Goal: Communication & Community: Ask a question

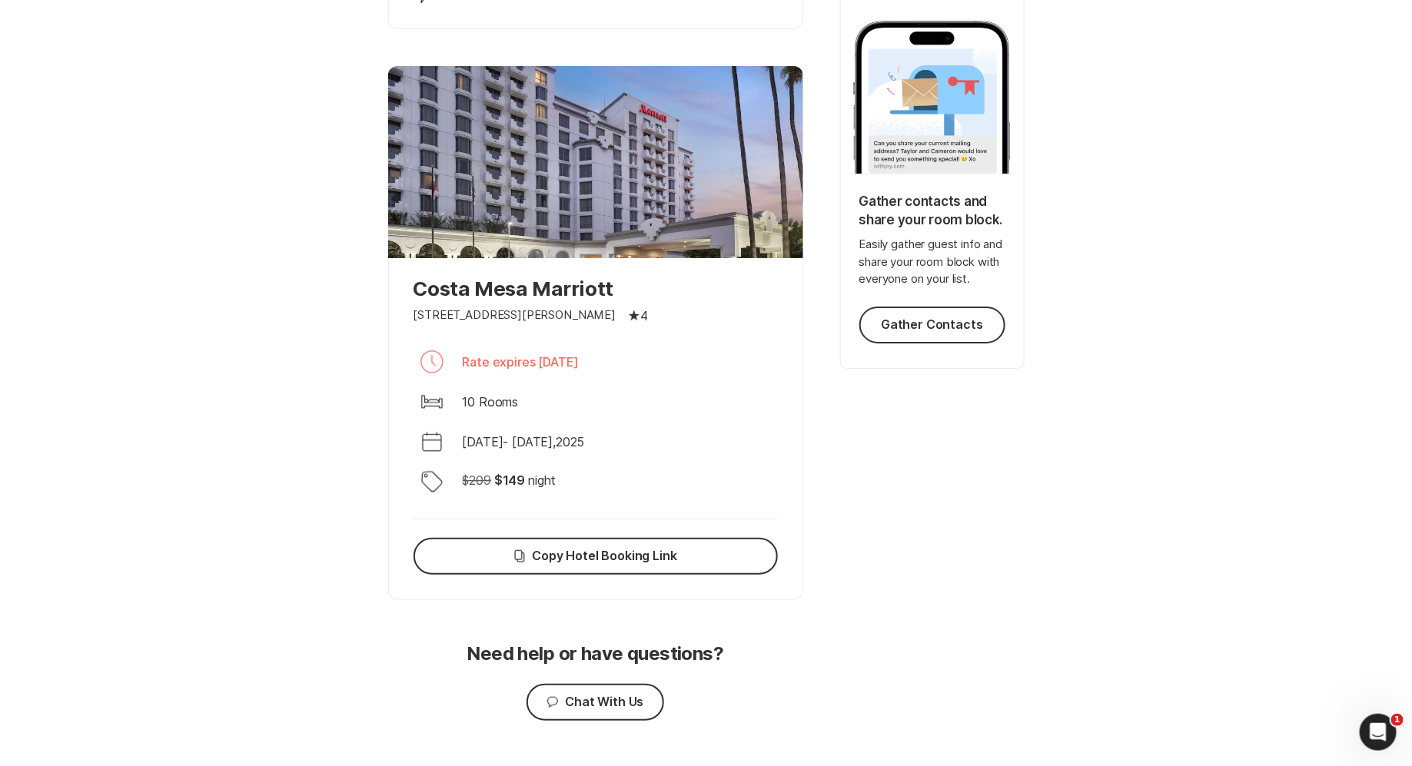
scroll to position [296, 0]
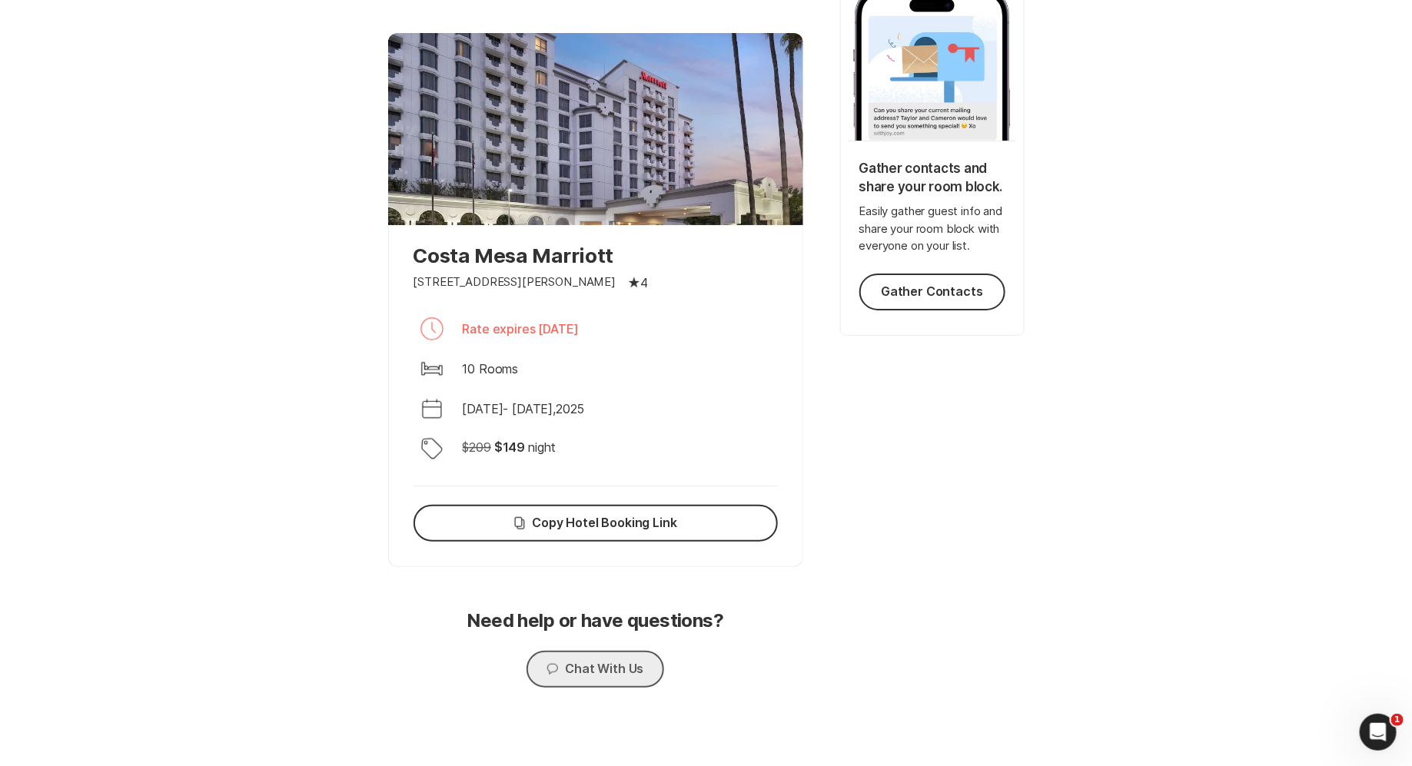
click at [627, 667] on button "Chat Chat With Us" at bounding box center [595, 669] width 137 height 37
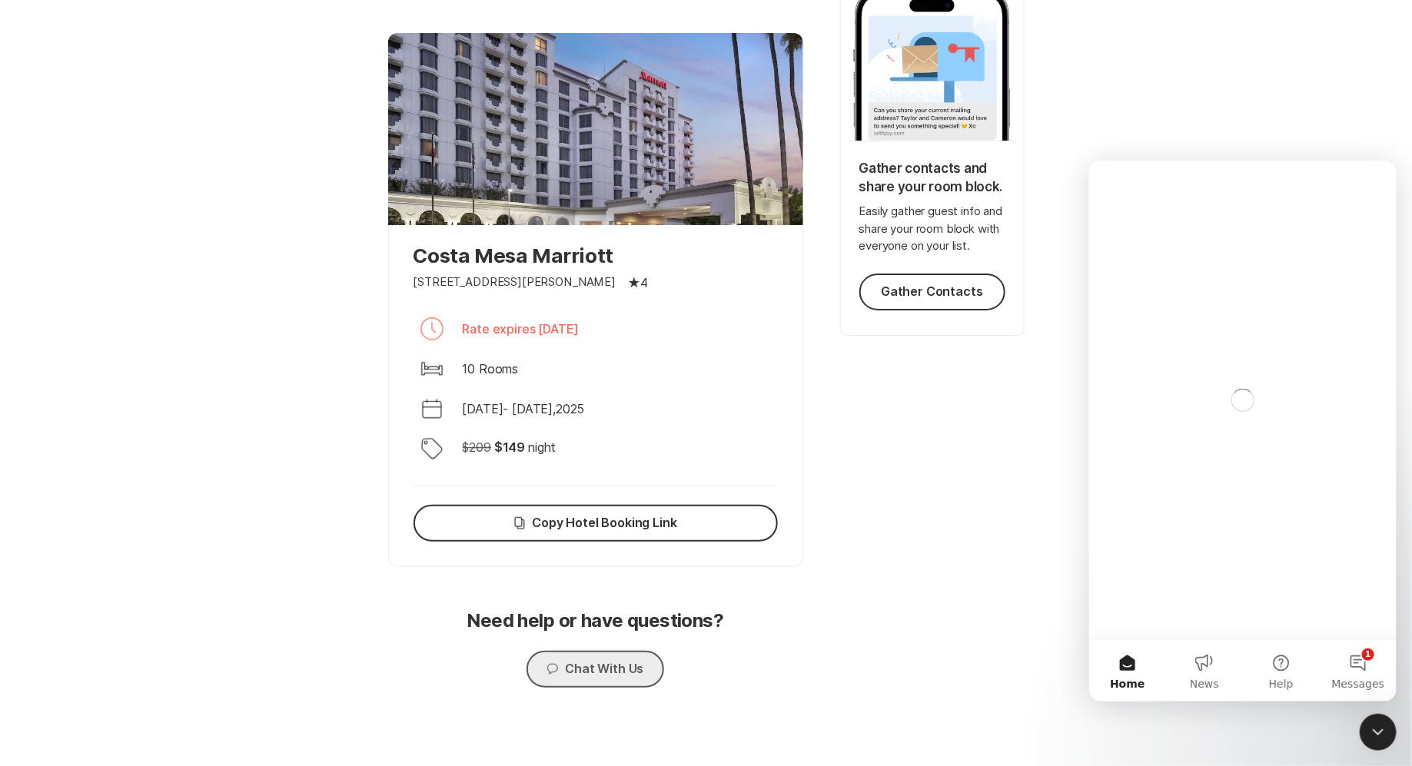
scroll to position [0, 0]
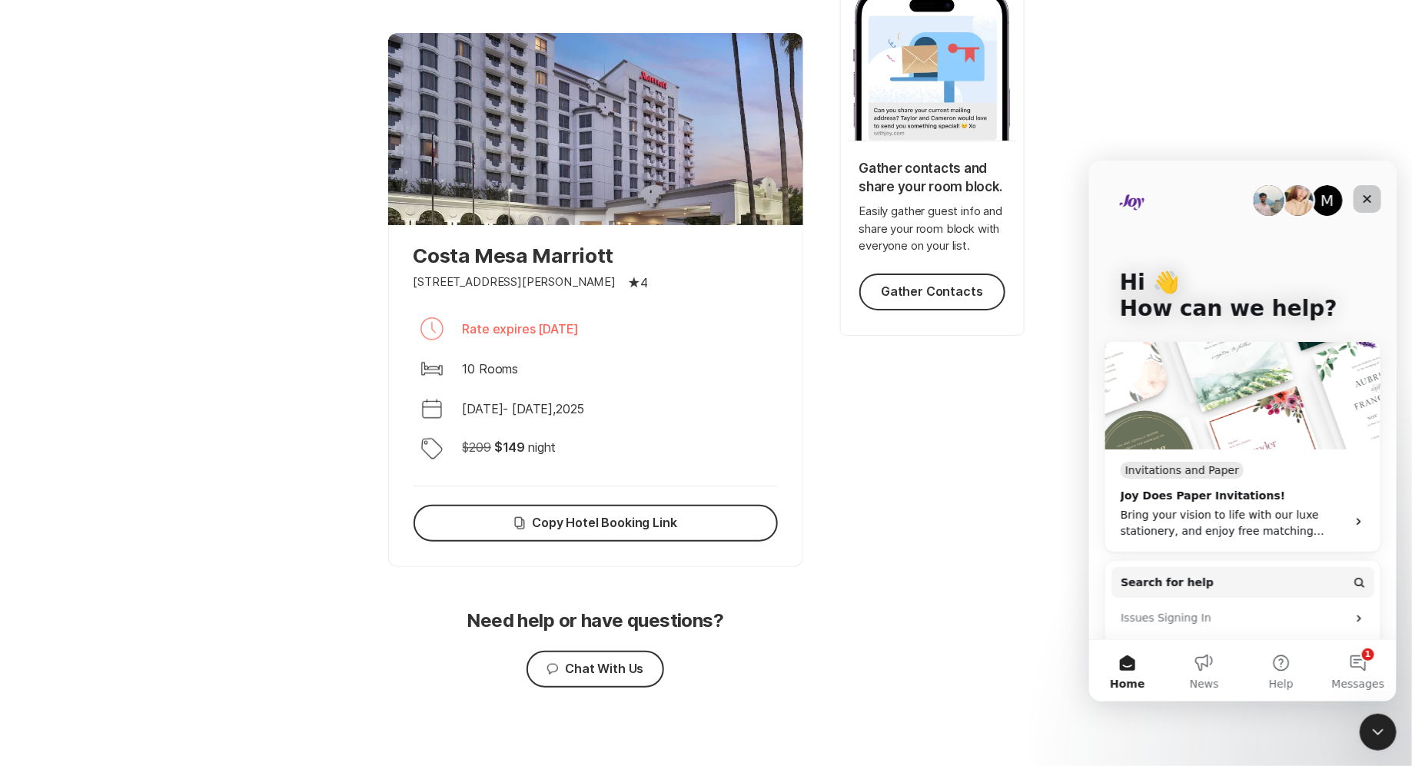
click at [1364, 195] on icon "Close" at bounding box center [1367, 198] width 8 height 8
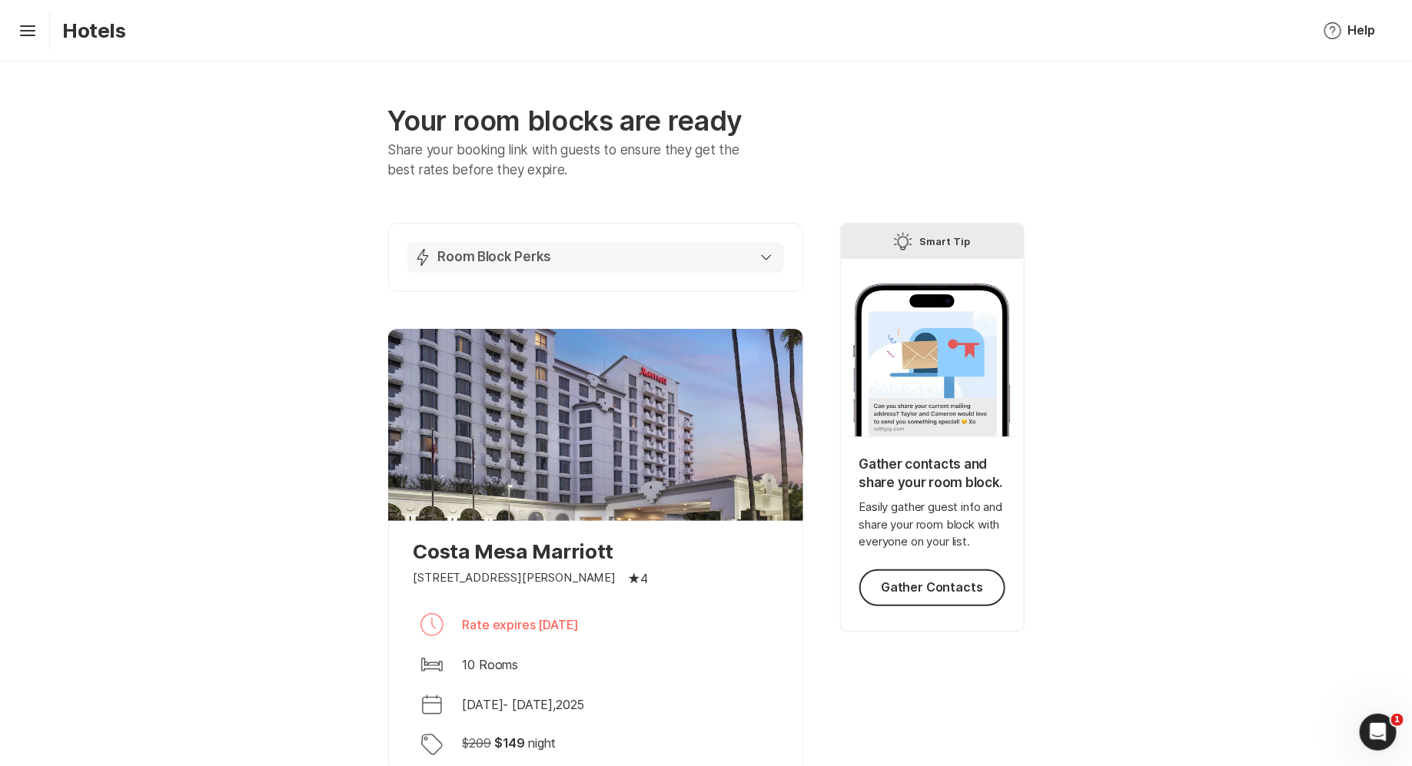
click at [766, 257] on icon "button" at bounding box center [766, 257] width 11 height 6
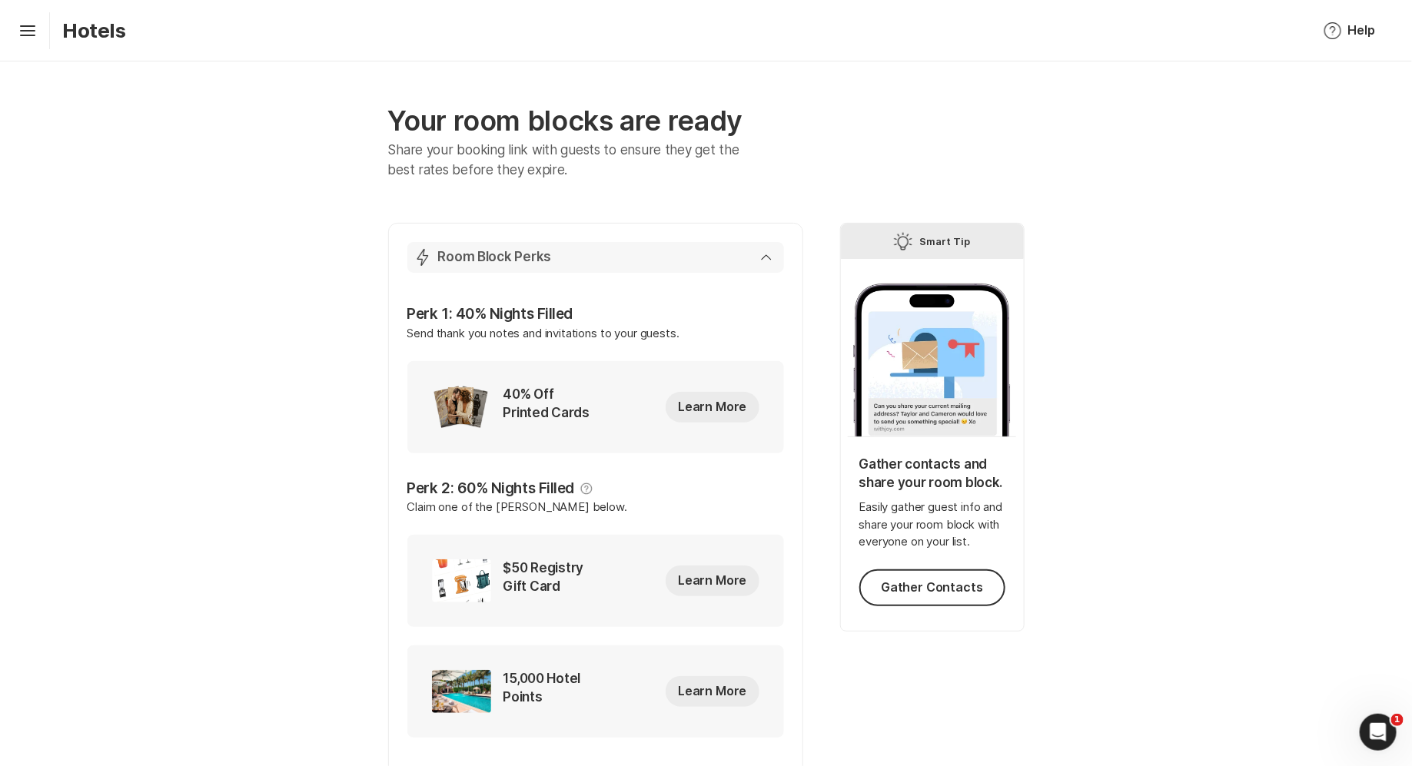
click at [769, 261] on div "Lightning Bolt Room Block Perks" at bounding box center [593, 257] width 358 height 18
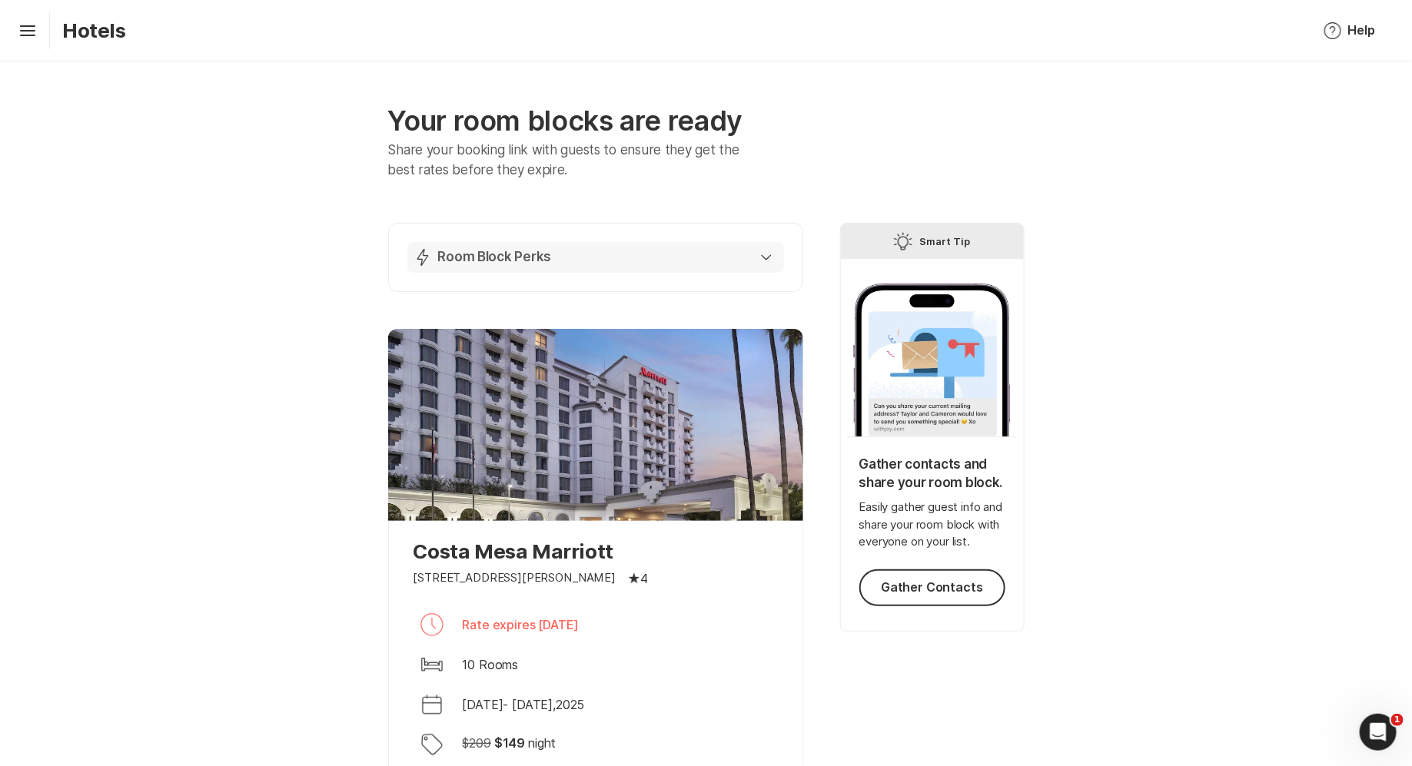
click at [758, 251] on div "Lightning Bolt Room Block Perks" at bounding box center [593, 257] width 358 height 18
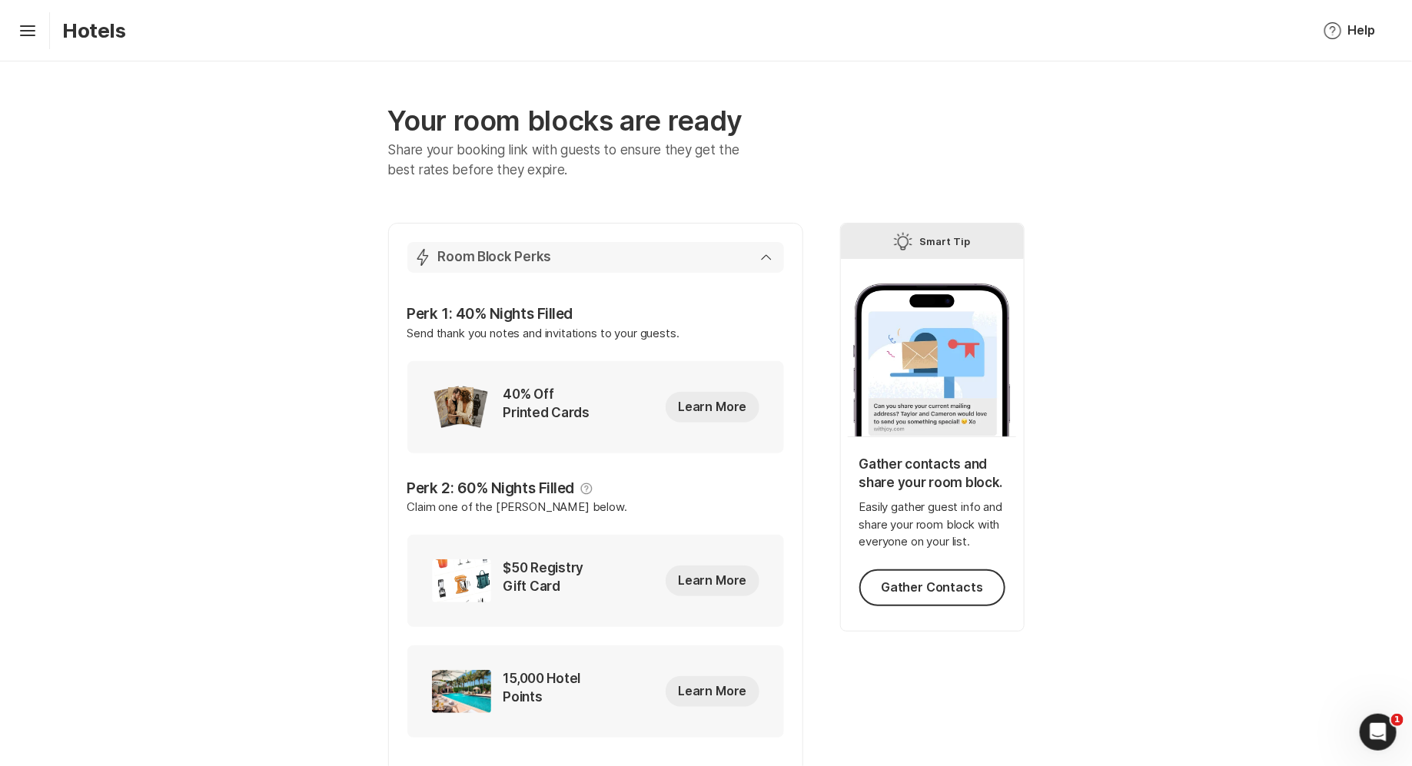
click at [757, 254] on div "Lightning Bolt Room Block Perks" at bounding box center [593, 257] width 358 height 18
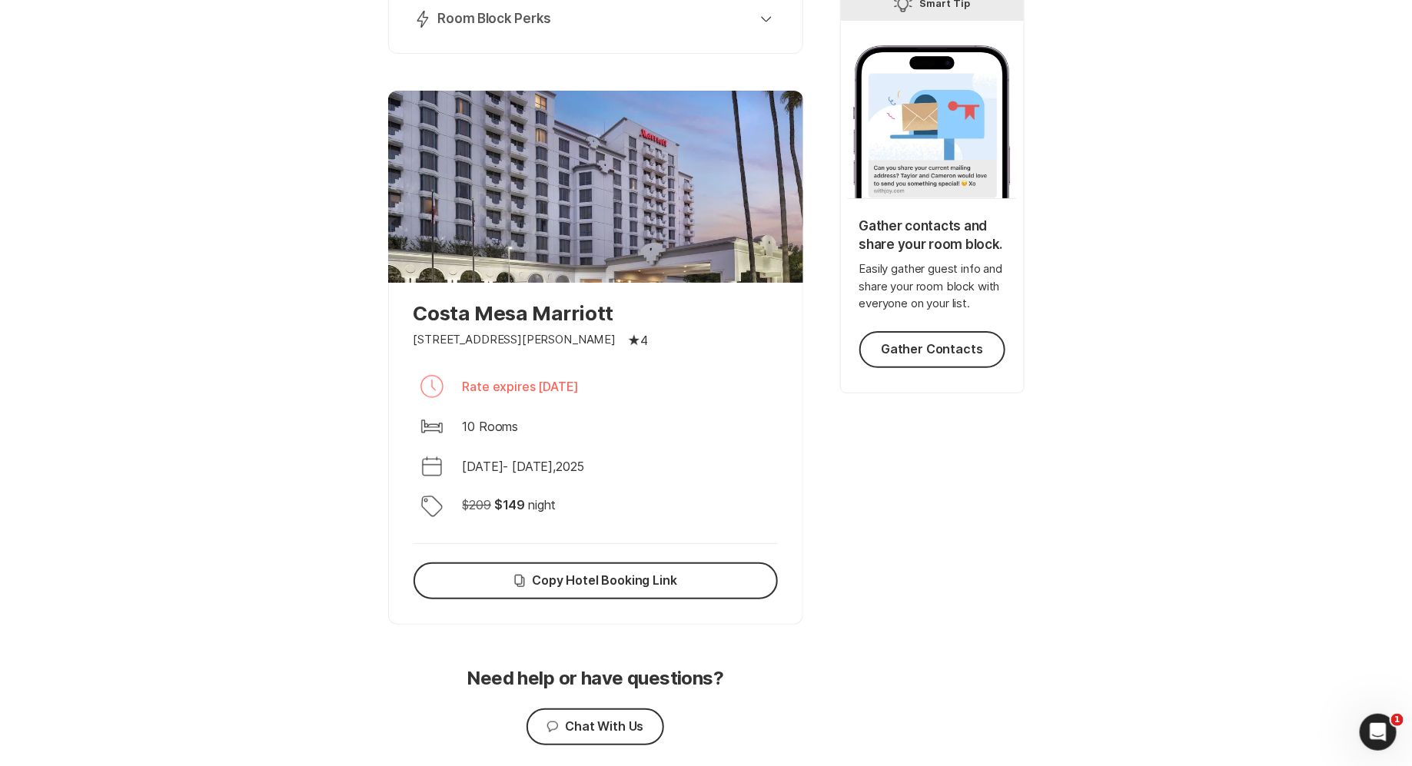
scroll to position [296, 0]
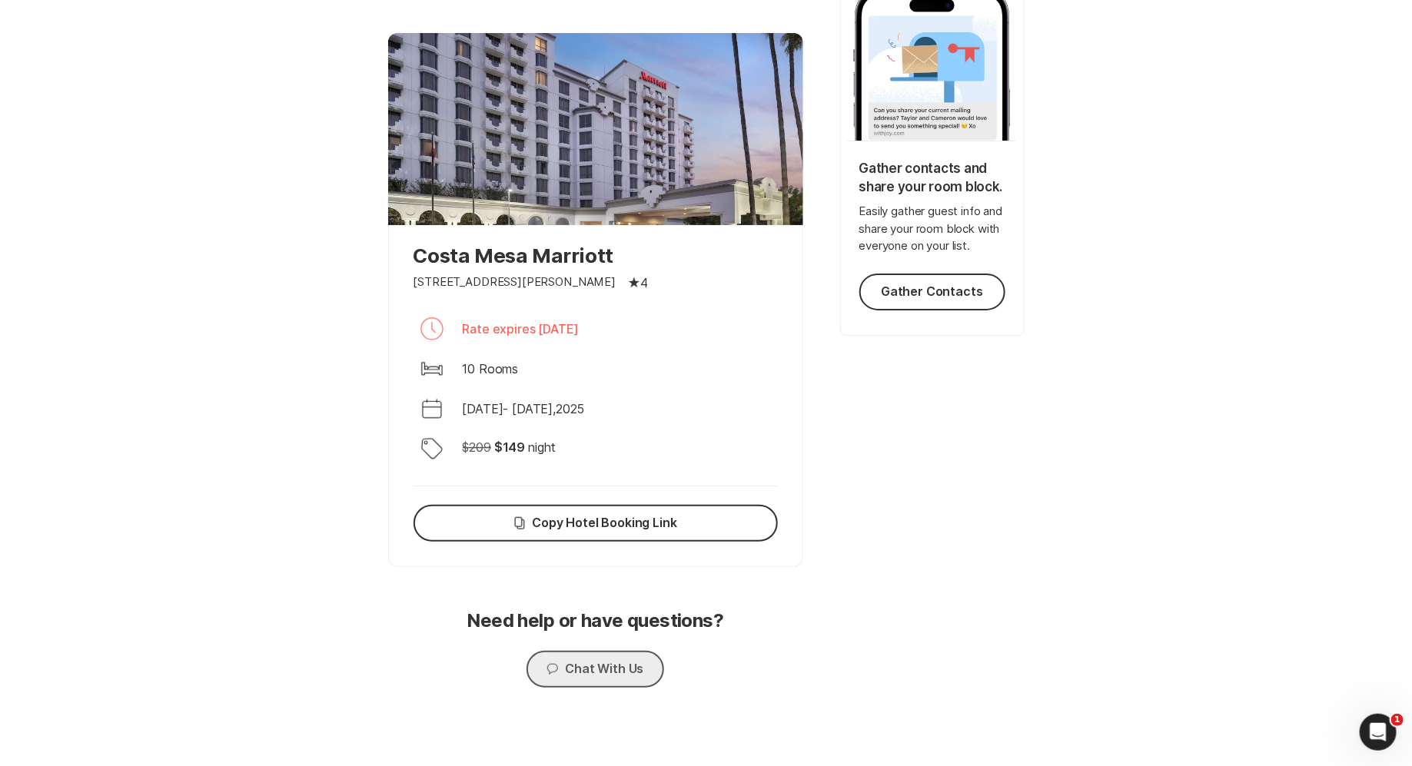
click at [586, 666] on button "Chat Chat With Us" at bounding box center [595, 669] width 137 height 37
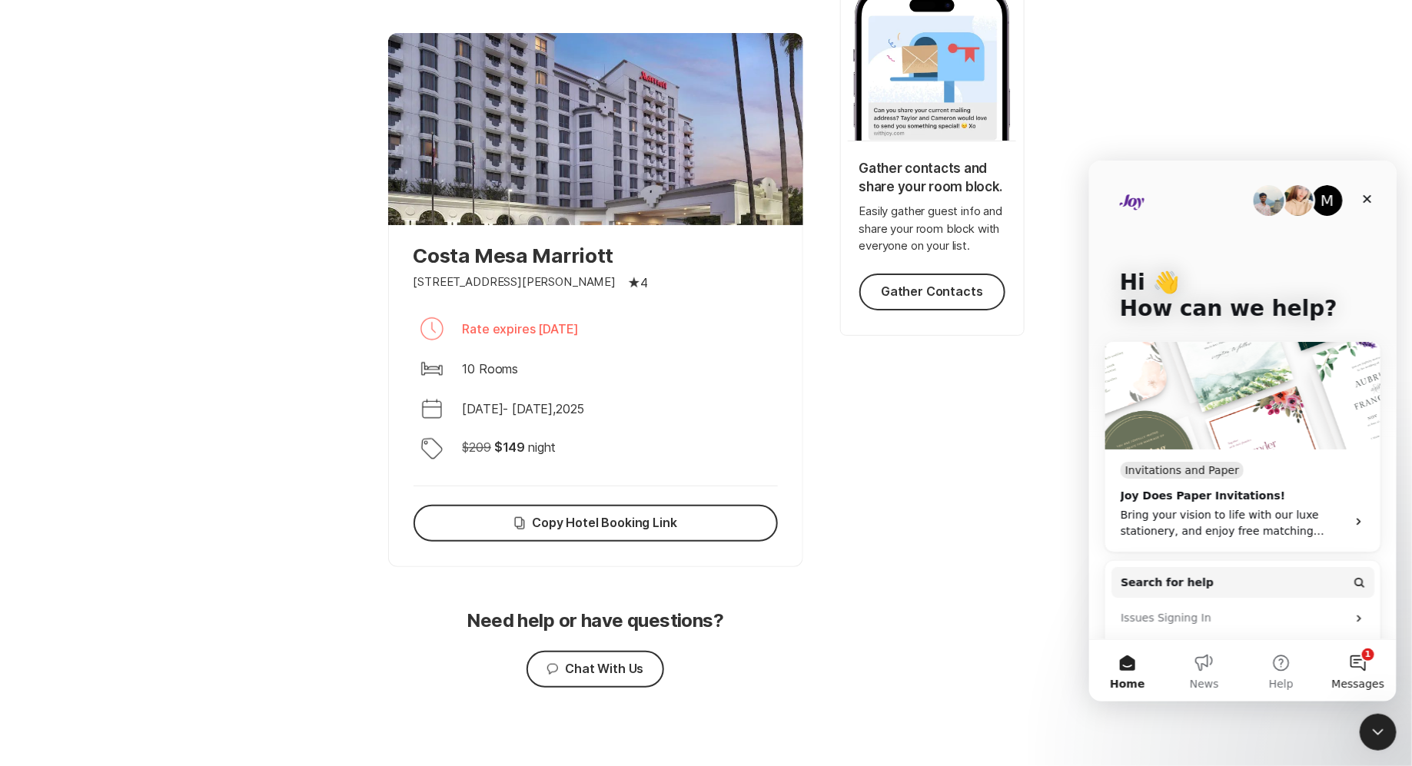
click at [1361, 657] on button "1 Messages" at bounding box center [1357, 670] width 77 height 61
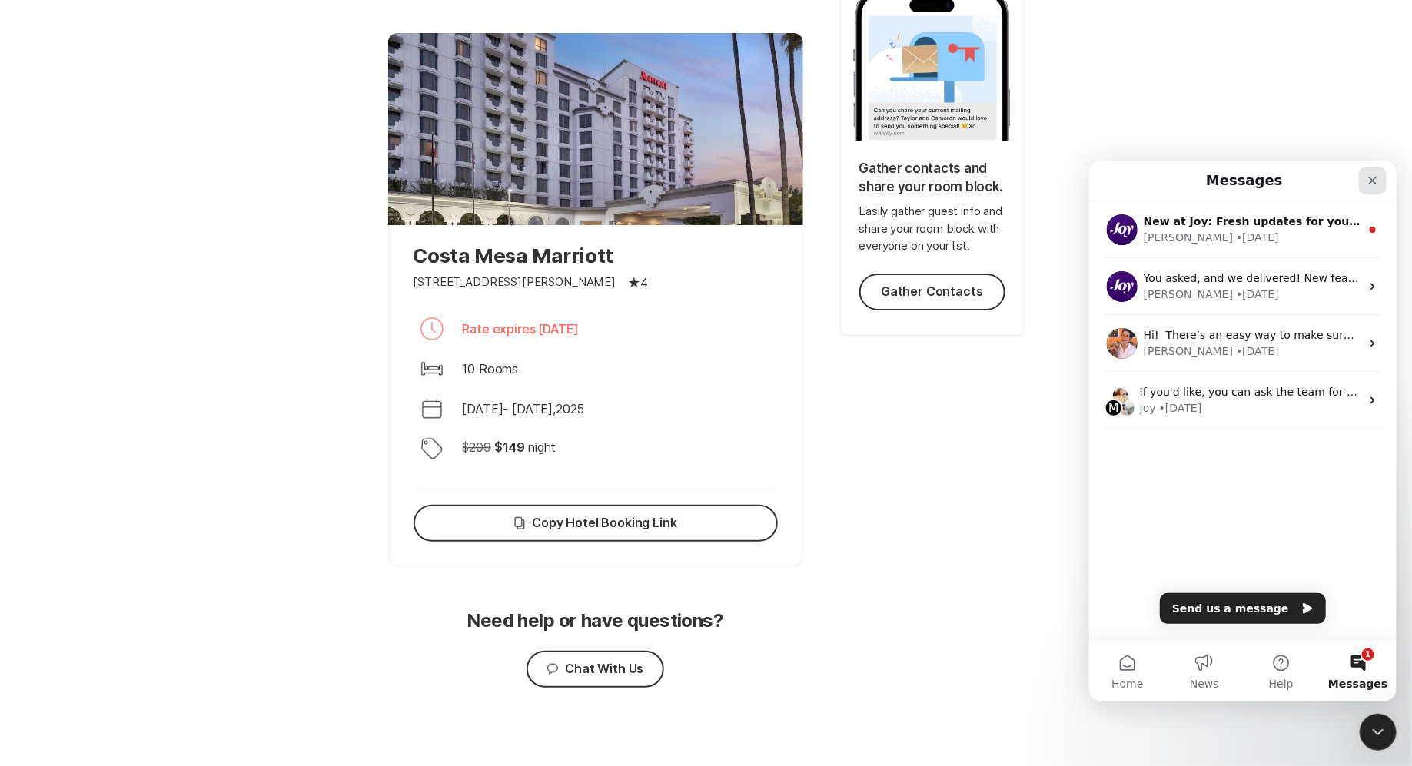
click at [1370, 184] on icon "Close" at bounding box center [1372, 180] width 12 height 12
